Goal: Information Seeking & Learning: Learn about a topic

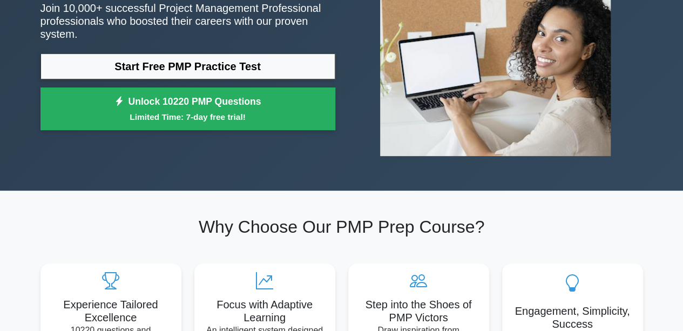
scroll to position [54, 0]
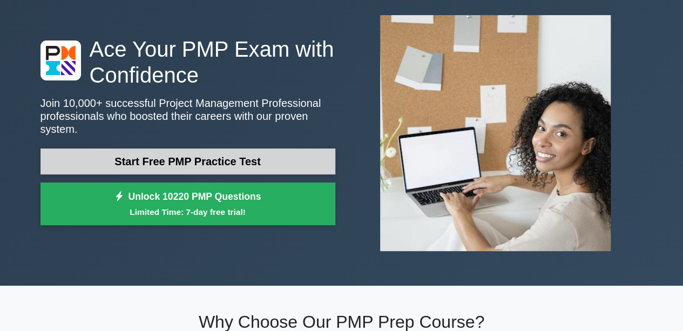
click at [206, 154] on link "Start Free PMP Practice Test" at bounding box center [188, 162] width 295 height 26
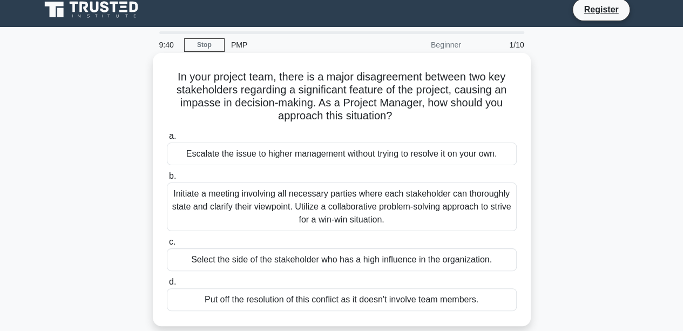
scroll to position [54, 0]
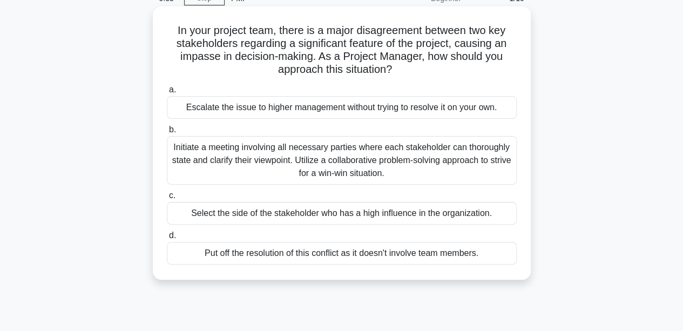
click at [314, 160] on div "Initiate a meeting involving all necessary parties where each stakeholder can t…" at bounding box center [342, 160] width 350 height 49
click at [167, 133] on input "b. Initiate a meeting involving all necessary parties where each stakeholder ca…" at bounding box center [167, 129] width 0 height 7
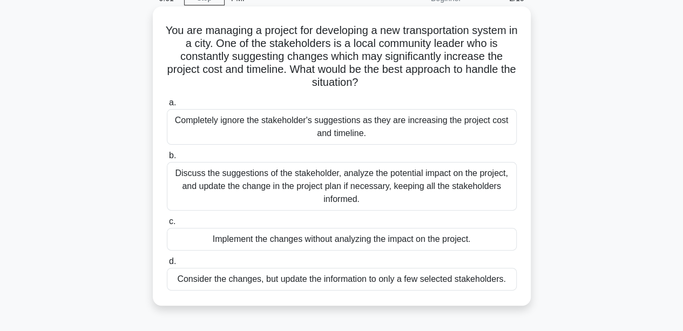
click at [341, 191] on div "Discuss the suggestions of the stakeholder, analyze the potential impact on the…" at bounding box center [342, 186] width 350 height 49
click at [167, 159] on input "b. Discuss the suggestions of the stakeholder, analyze the potential impact on …" at bounding box center [167, 155] width 0 height 7
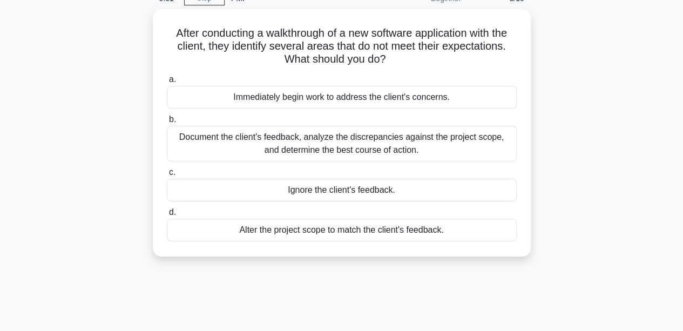
scroll to position [0, 0]
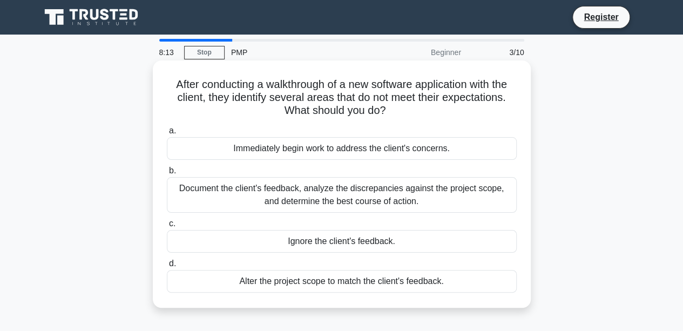
click at [306, 199] on div "Document the client's feedback, analyze the discrepancies against the project s…" at bounding box center [342, 195] width 350 height 36
click at [167, 174] on input "b. Document the client's feedback, analyze the discrepancies against the projec…" at bounding box center [167, 170] width 0 height 7
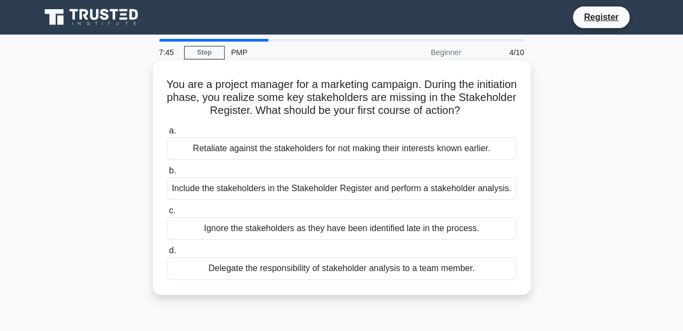
click at [274, 191] on div "Include the stakeholders in the Stakeholder Register and perform a stakeholder …" at bounding box center [342, 188] width 350 height 23
click at [167, 174] on input "b. Include the stakeholders in the Stakeholder Register and perform a stakehold…" at bounding box center [167, 170] width 0 height 7
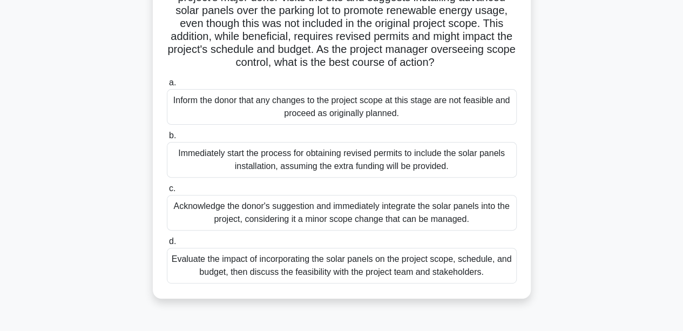
scroll to position [162, 0]
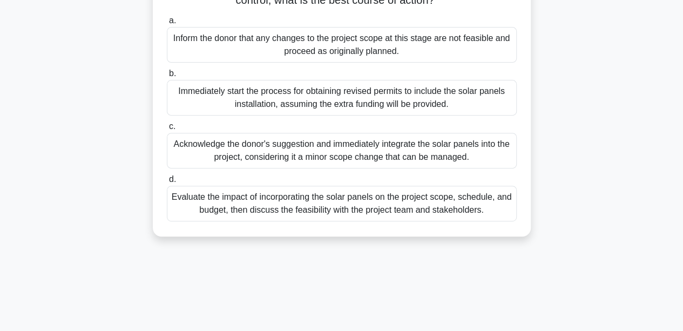
click at [320, 212] on div "Evaluate the impact of incorporating the solar panels on the project scope, sch…" at bounding box center [342, 204] width 350 height 36
click at [167, 183] on input "d. Evaluate the impact of incorporating the solar panels on the project scope, …" at bounding box center [167, 179] width 0 height 7
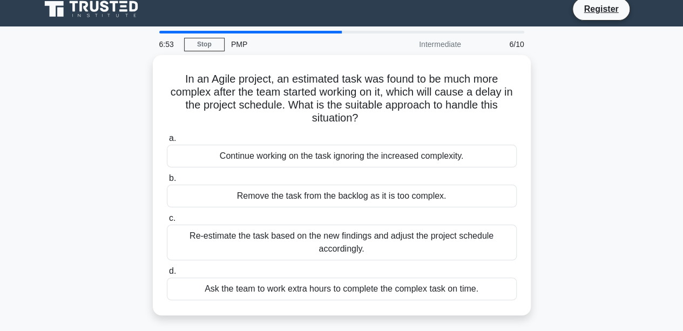
scroll to position [0, 0]
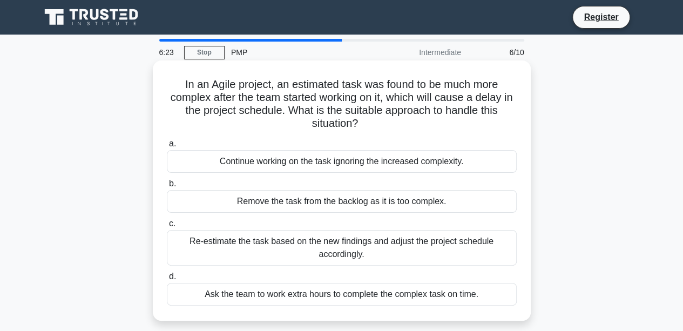
click at [322, 246] on div "Re-estimate the task based on the new findings and adjust the project schedule …" at bounding box center [342, 248] width 350 height 36
click at [167, 227] on input "c. Re-estimate the task based on the new findings and adjust the project schedu…" at bounding box center [167, 223] width 0 height 7
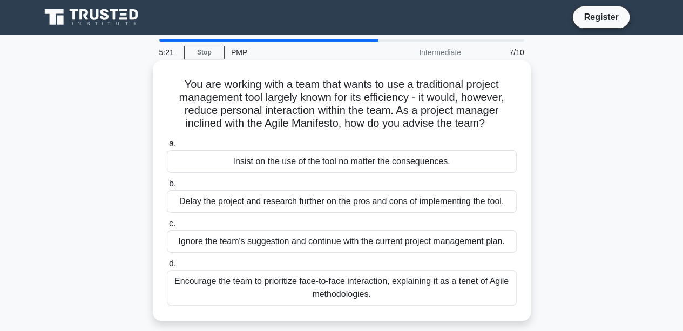
click at [333, 288] on div "Encourage the team to prioritize face-to-face interaction, explaining it as a t…" at bounding box center [342, 288] width 350 height 36
click at [167, 267] on input "d. Encourage the team to prioritize face-to-face interaction, explaining it as …" at bounding box center [167, 263] width 0 height 7
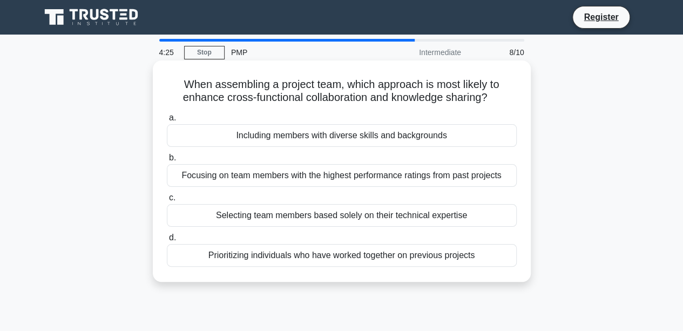
click at [281, 178] on div "Focusing on team members with the highest performance ratings from past projects" at bounding box center [342, 175] width 350 height 23
click at [167, 161] on input "b. Focusing on team members with the highest performance ratings from past proj…" at bounding box center [167, 157] width 0 height 7
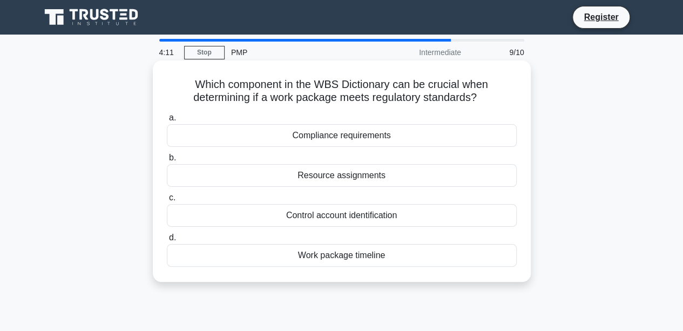
click at [325, 139] on div "Compliance requirements" at bounding box center [342, 135] width 350 height 23
click at [167, 122] on input "a. Compliance requirements" at bounding box center [167, 117] width 0 height 7
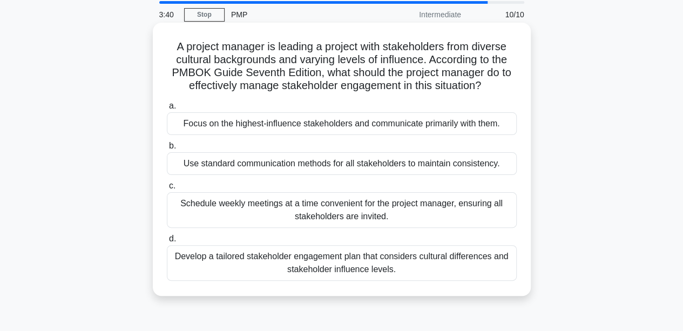
scroll to position [54, 0]
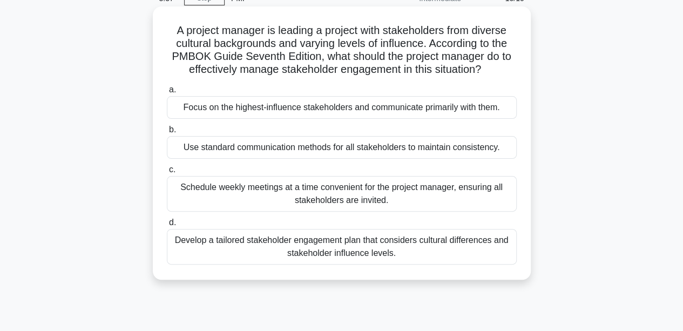
click at [302, 247] on div "Develop a tailored stakeholder engagement plan that considers cultural differen…" at bounding box center [342, 247] width 350 height 36
click at [167, 226] on input "d. Develop a tailored stakeholder engagement plan that considers cultural diffe…" at bounding box center [167, 222] width 0 height 7
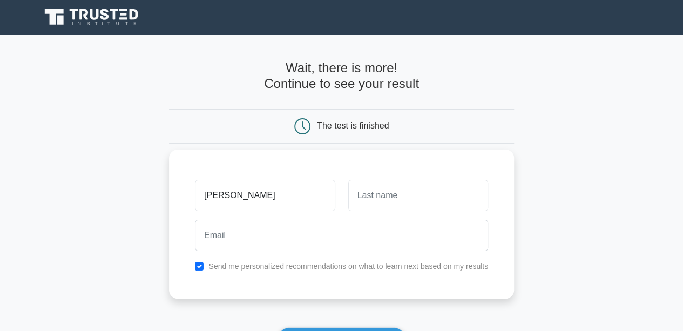
type input "[PERSON_NAME]"
click at [426, 198] on input "text" at bounding box center [418, 195] width 140 height 31
type input "AlGhamdi"
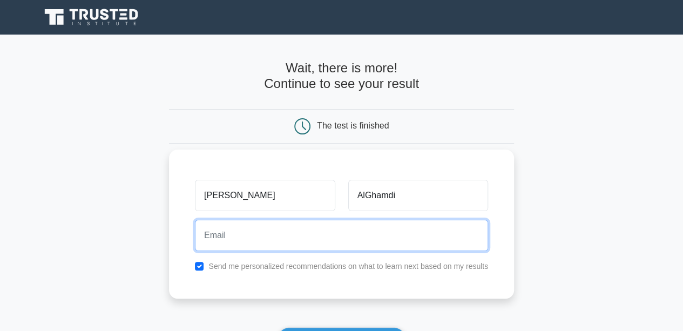
click at [268, 232] on input "email" at bounding box center [341, 235] width 293 height 31
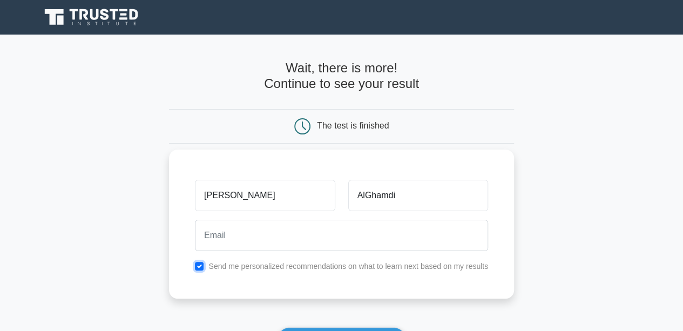
click at [200, 265] on input "checkbox" at bounding box center [199, 266] width 9 height 9
checkbox input "false"
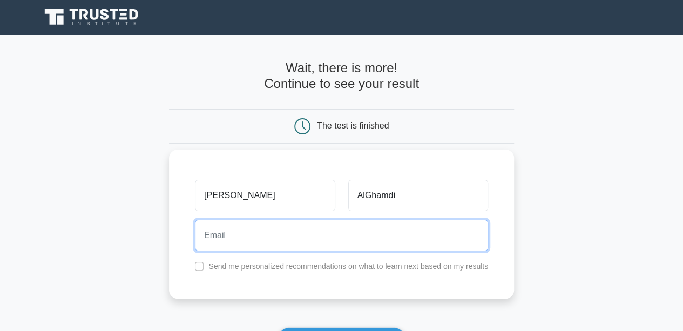
click at [226, 235] on input "email" at bounding box center [341, 235] width 293 height 31
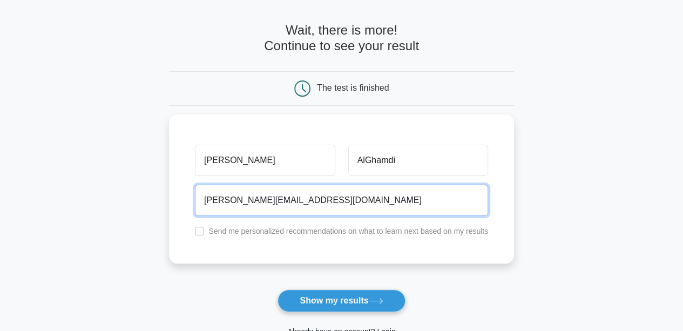
scroll to position [54, 0]
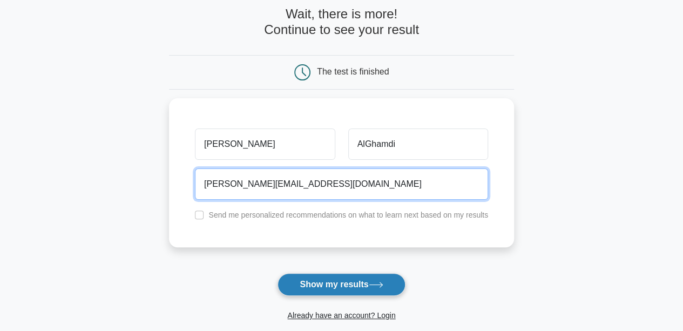
type input "Abdulrhman.a.alghamdi@hotmail.com"
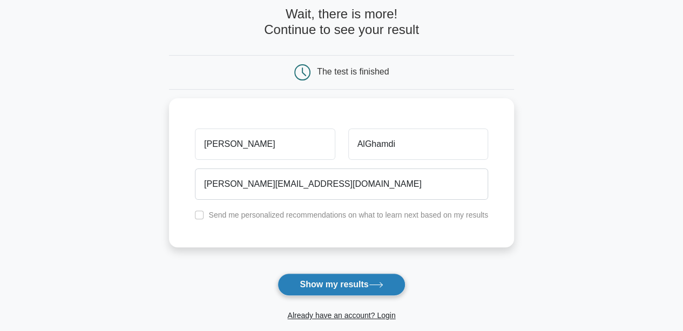
click at [339, 289] on button "Show my results" at bounding box center [341, 284] width 127 height 23
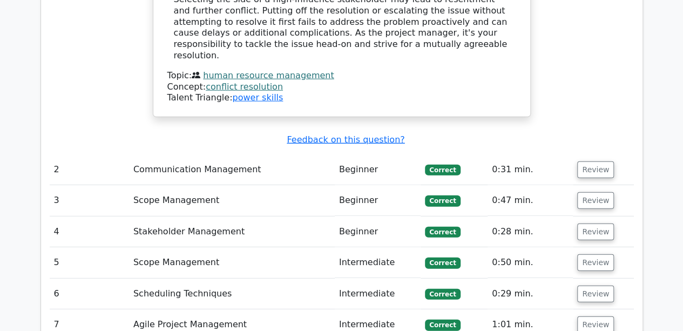
scroll to position [1458, 0]
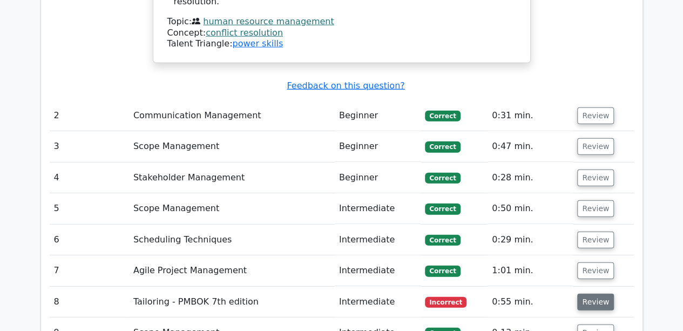
click at [582, 294] on button "Review" at bounding box center [595, 302] width 37 height 17
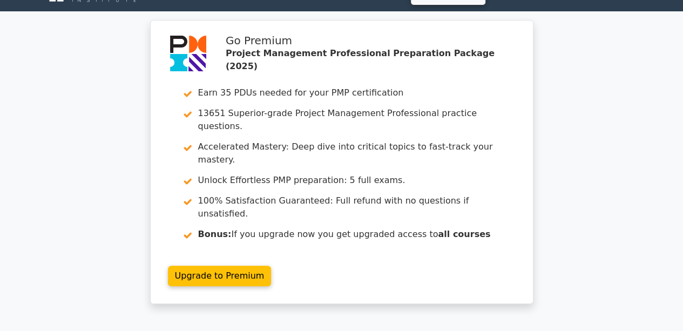
scroll to position [0, 0]
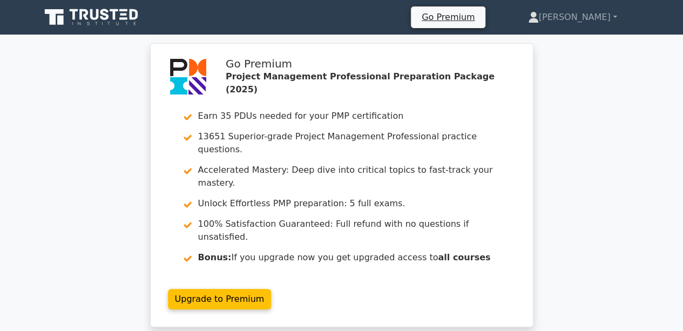
click at [104, 19] on icon at bounding box center [104, 14] width 9 height 11
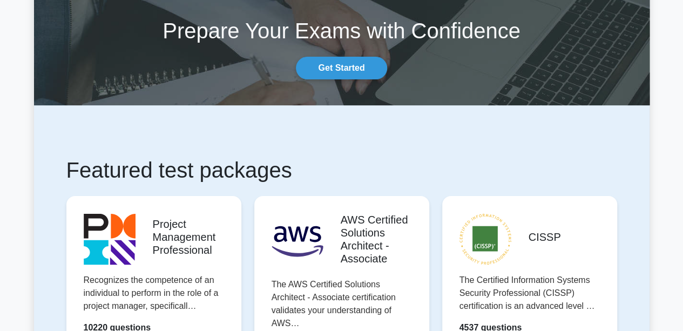
scroll to position [108, 0]
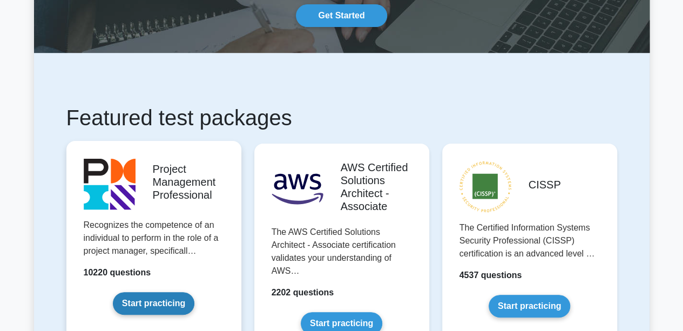
click at [164, 292] on link "Start practicing" at bounding box center [154, 303] width 82 height 23
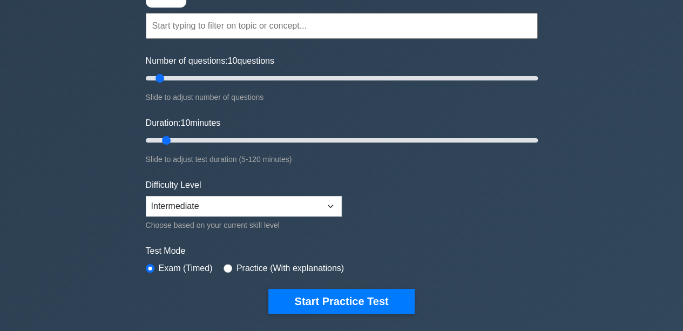
scroll to position [54, 0]
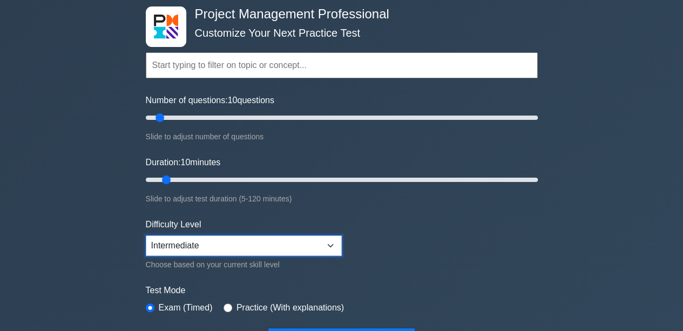
click at [334, 239] on select "Beginner Intermediate Expert" at bounding box center [244, 245] width 196 height 21
select select "expert"
click at [146, 235] on select "Beginner Intermediate Expert" at bounding box center [244, 245] width 196 height 21
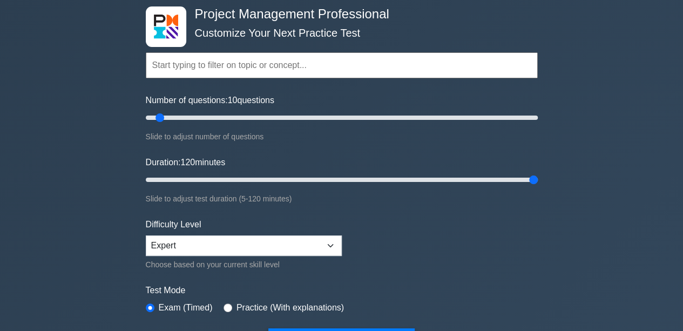
drag, startPoint x: 169, startPoint y: 181, endPoint x: 611, endPoint y: 153, distance: 443.2
type input "120"
click at [538, 173] on input "Duration: 120 minutes" at bounding box center [342, 179] width 392 height 13
drag, startPoint x: 162, startPoint y: 118, endPoint x: 553, endPoint y: 119, distance: 391.0
type input "200"
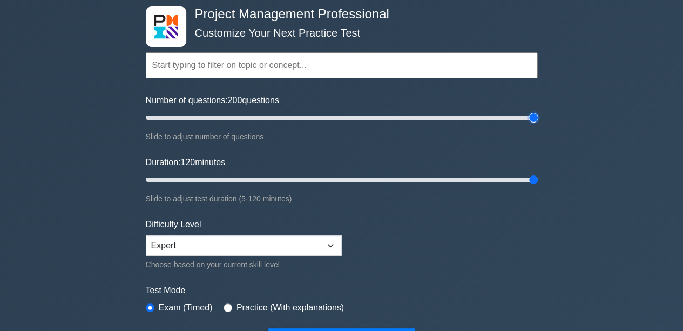
click at [538, 119] on input "Number of questions: 200 questions" at bounding box center [342, 117] width 392 height 13
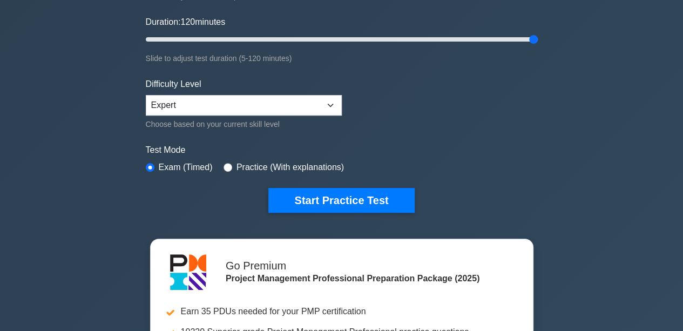
scroll to position [108, 0]
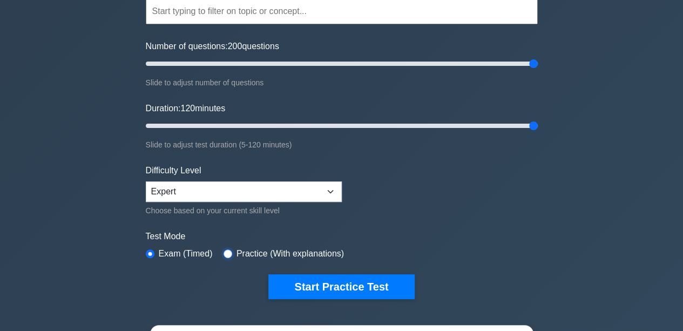
click at [228, 251] on input "radio" at bounding box center [228, 254] width 9 height 9
radio input "true"
type input "120"
drag, startPoint x: 533, startPoint y: 124, endPoint x: 574, endPoint y: 159, distance: 54.0
click at [538, 132] on input "Duration: 120 minutes" at bounding box center [342, 125] width 392 height 13
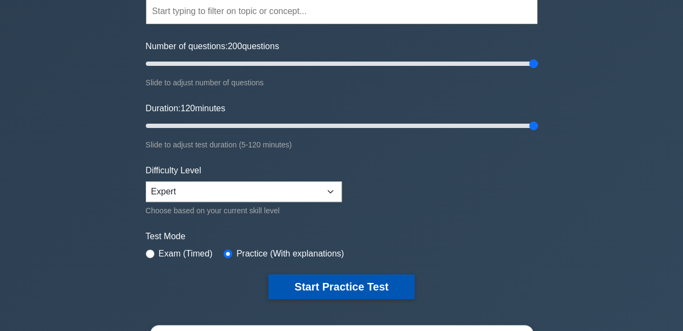
click at [376, 278] on button "Start Practice Test" at bounding box center [341, 286] width 146 height 25
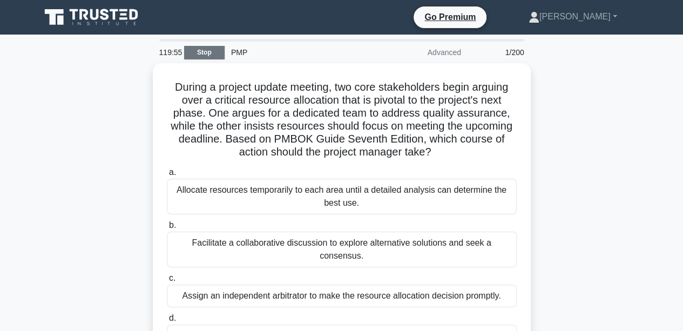
click at [196, 51] on link "Stop" at bounding box center [204, 53] width 41 height 14
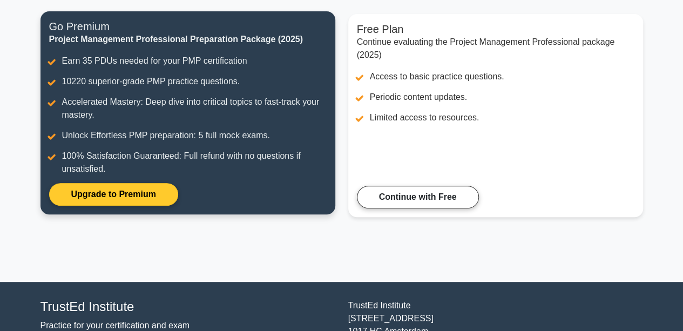
scroll to position [54, 0]
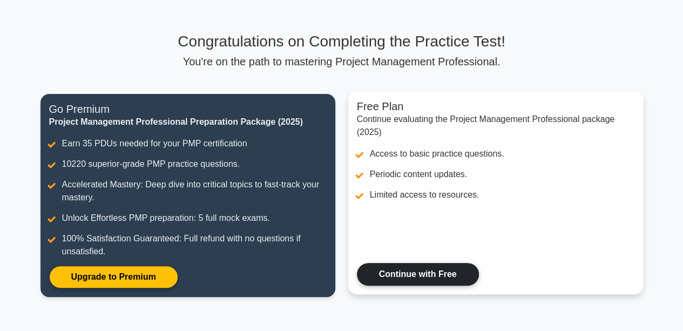
click at [424, 276] on link "Continue with Free" at bounding box center [418, 274] width 122 height 23
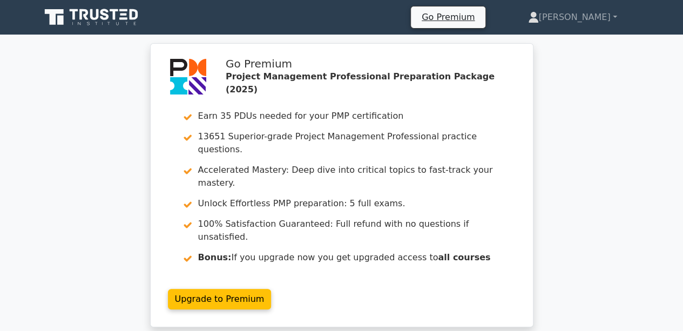
click at [72, 18] on icon at bounding box center [93, 17] width 104 height 21
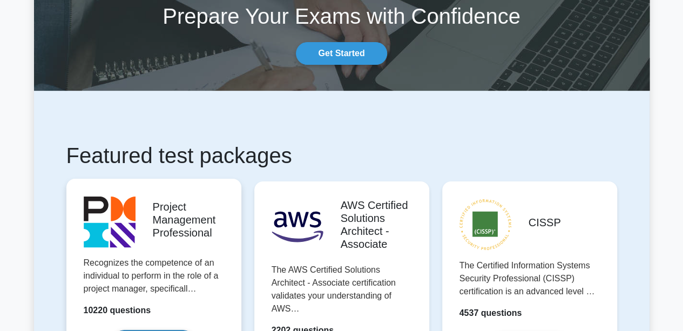
scroll to position [108, 0]
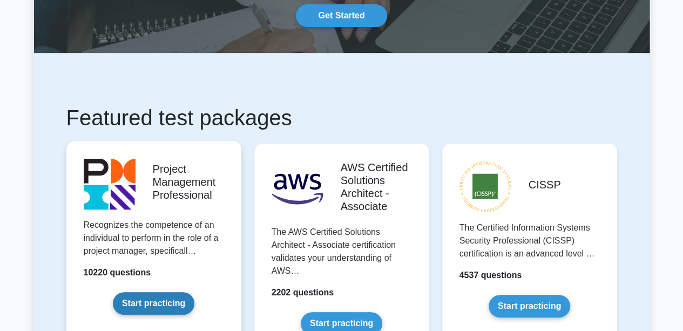
click at [122, 292] on link "Start practicing" at bounding box center [154, 303] width 82 height 23
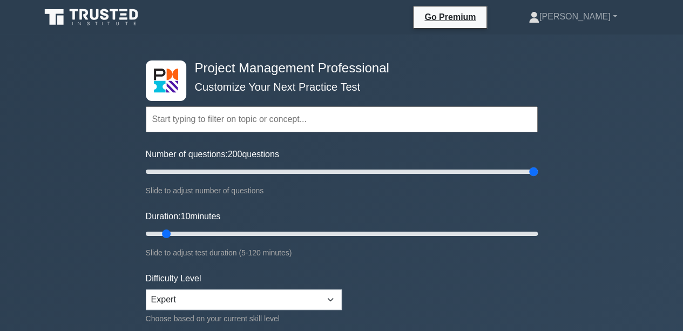
drag, startPoint x: 164, startPoint y: 173, endPoint x: 691, endPoint y: 182, distance: 526.6
type input "200"
click at [538, 178] on input "Number of questions: 200 questions" at bounding box center [342, 171] width 392 height 13
drag, startPoint x: 164, startPoint y: 232, endPoint x: 691, endPoint y: 231, distance: 526.6
type input "120"
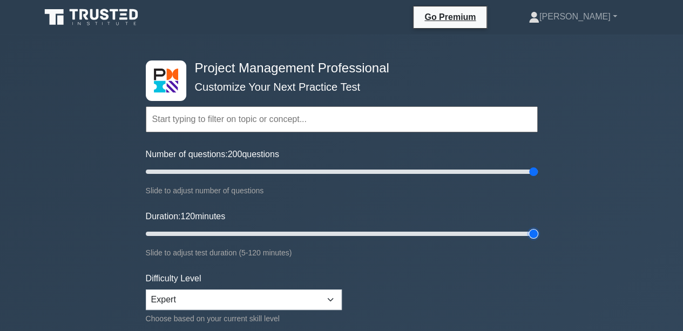
click at [538, 231] on input "Duration: 120 minutes" at bounding box center [342, 233] width 392 height 13
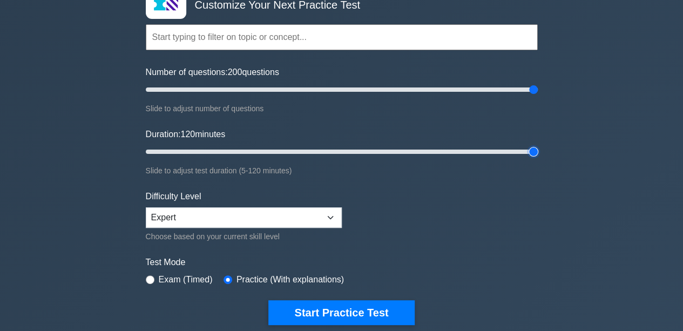
scroll to position [162, 0]
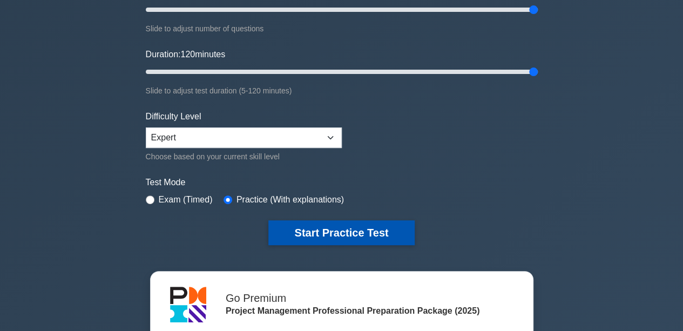
click at [374, 224] on button "Start Practice Test" at bounding box center [341, 232] width 146 height 25
click at [360, 228] on button "Start Practice Test" at bounding box center [341, 232] width 146 height 25
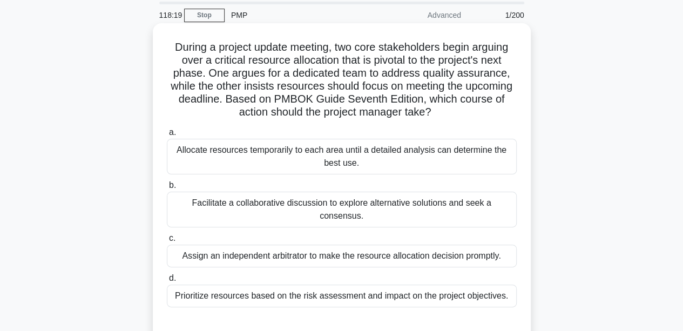
scroll to position [54, 0]
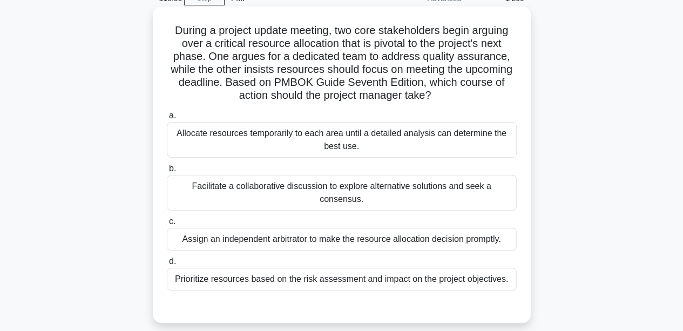
click at [347, 185] on div "Facilitate a collaborative discussion to explore alternative solutions and seek…" at bounding box center [342, 193] width 350 height 36
click at [167, 172] on input "b. Facilitate a collaborative discussion to explore alternative solutions and s…" at bounding box center [167, 168] width 0 height 7
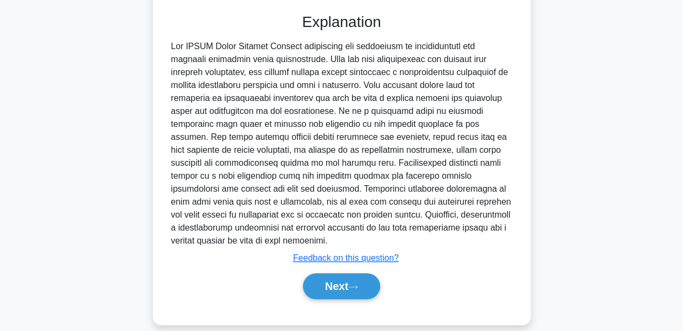
scroll to position [359, 0]
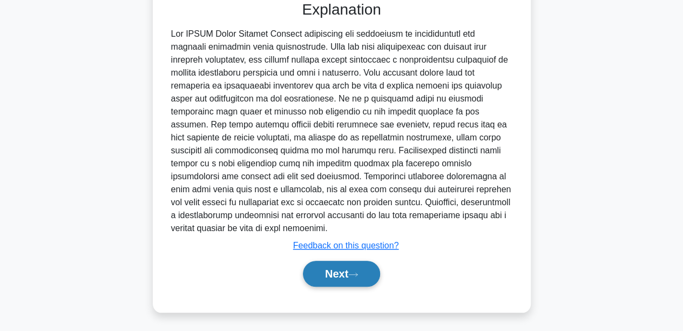
click at [354, 278] on button "Next" at bounding box center [341, 274] width 77 height 26
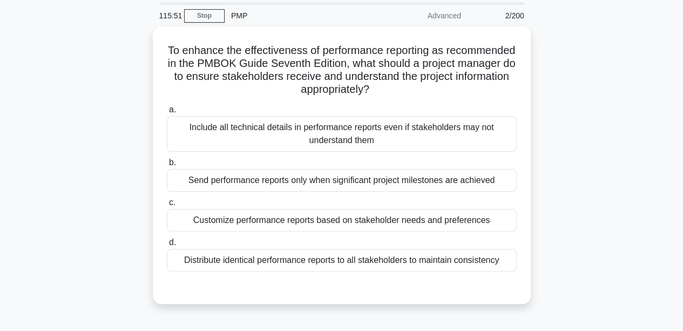
scroll to position [54, 0]
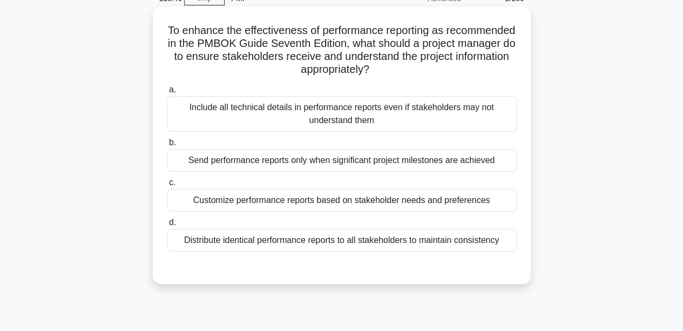
click at [415, 206] on div "Customize performance reports based on stakeholder needs and preferences" at bounding box center [342, 200] width 350 height 23
click at [167, 186] on input "c. Customize performance reports based on stakeholder needs and preferences" at bounding box center [167, 182] width 0 height 7
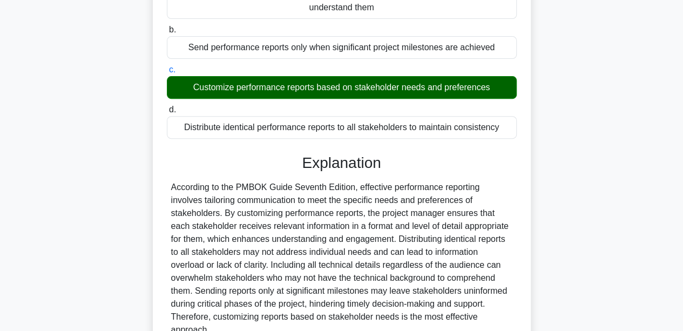
scroll to position [255, 0]
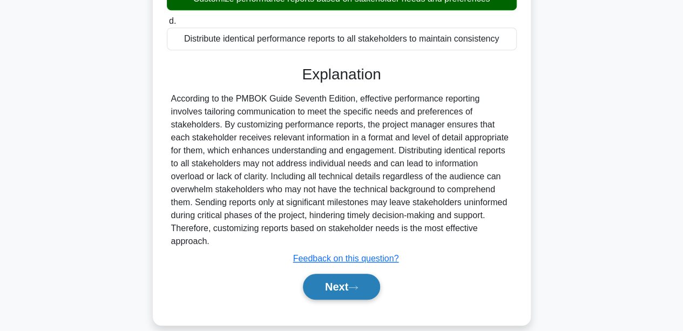
click at [352, 274] on button "Next" at bounding box center [341, 287] width 77 height 26
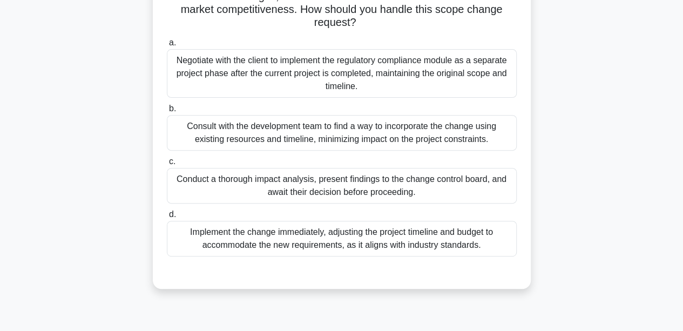
scroll to position [162, 0]
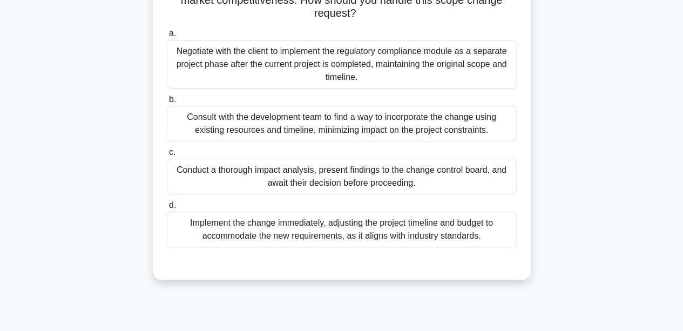
click at [386, 177] on div "Conduct a thorough impact analysis, present findings to the change control boar…" at bounding box center [342, 177] width 350 height 36
click at [167, 156] on input "c. Conduct a thorough impact analysis, present findings to the change control b…" at bounding box center [167, 152] width 0 height 7
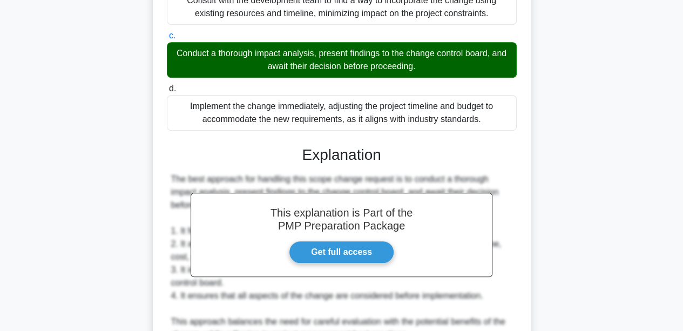
scroll to position [0, 0]
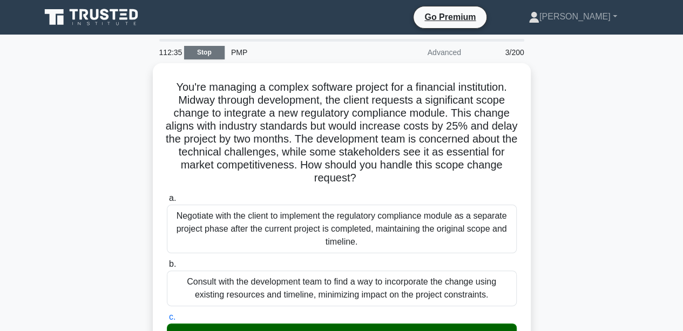
click at [203, 55] on link "Stop" at bounding box center [204, 53] width 41 height 14
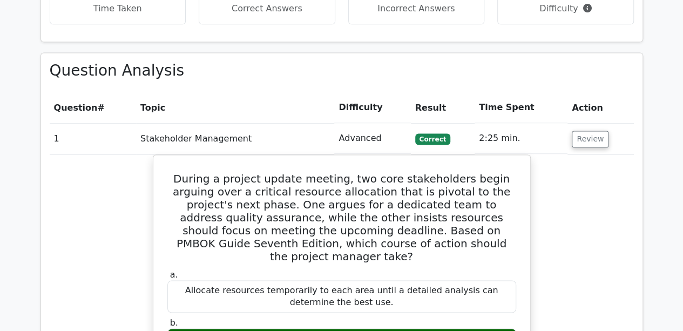
scroll to position [724, 0]
